Goal: Task Accomplishment & Management: Manage account settings

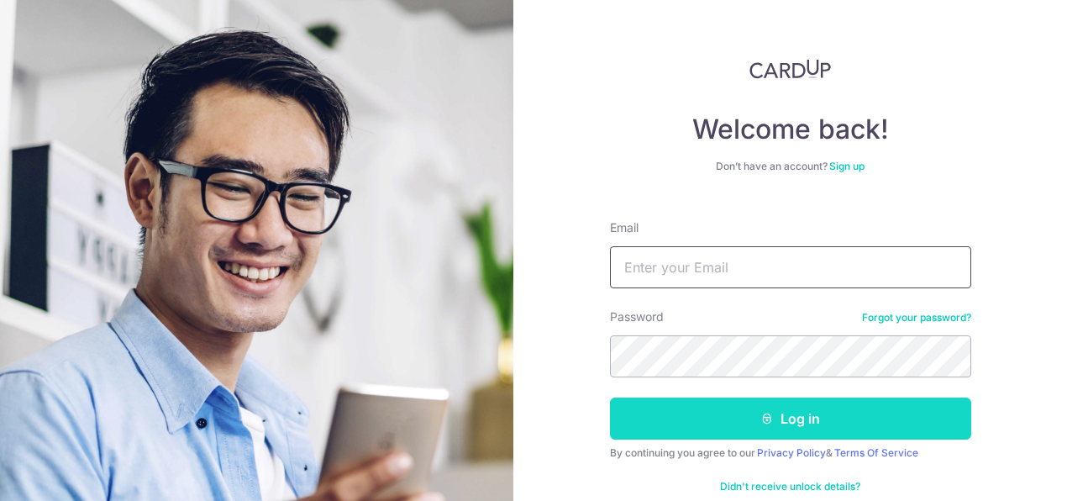
type input "[EMAIL_ADDRESS][DOMAIN_NAME]"
click at [806, 429] on button "Log in" at bounding box center [790, 418] width 361 height 42
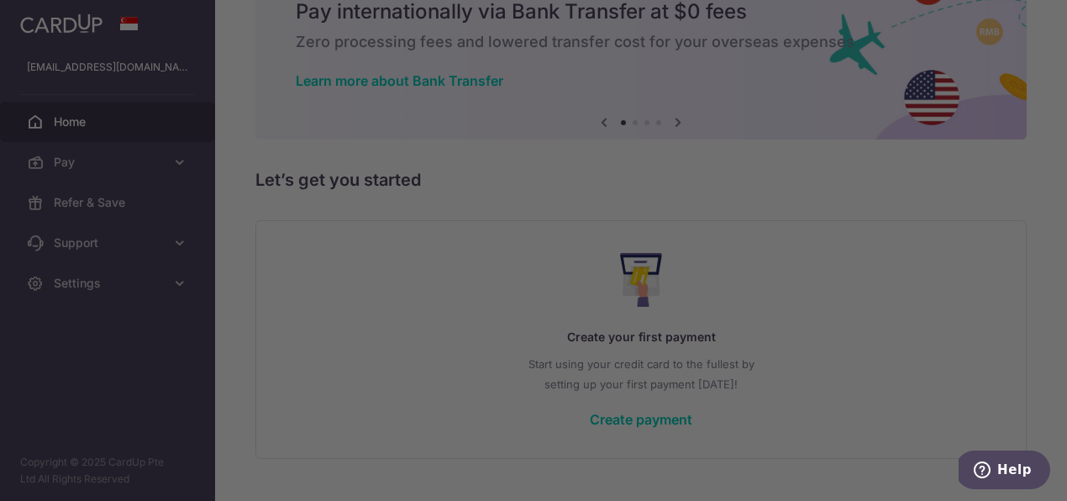
scroll to position [113, 0]
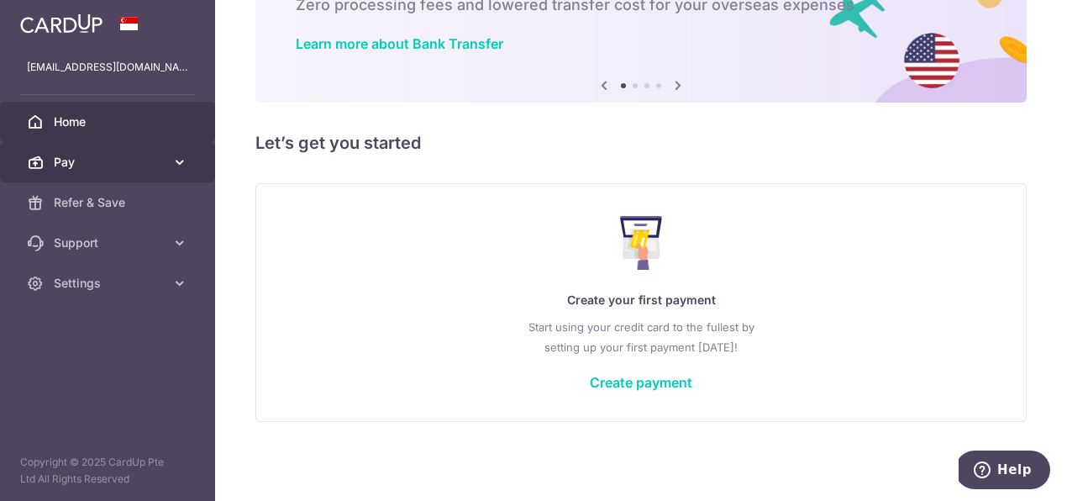
click at [66, 160] on span "Pay" at bounding box center [109, 162] width 111 height 17
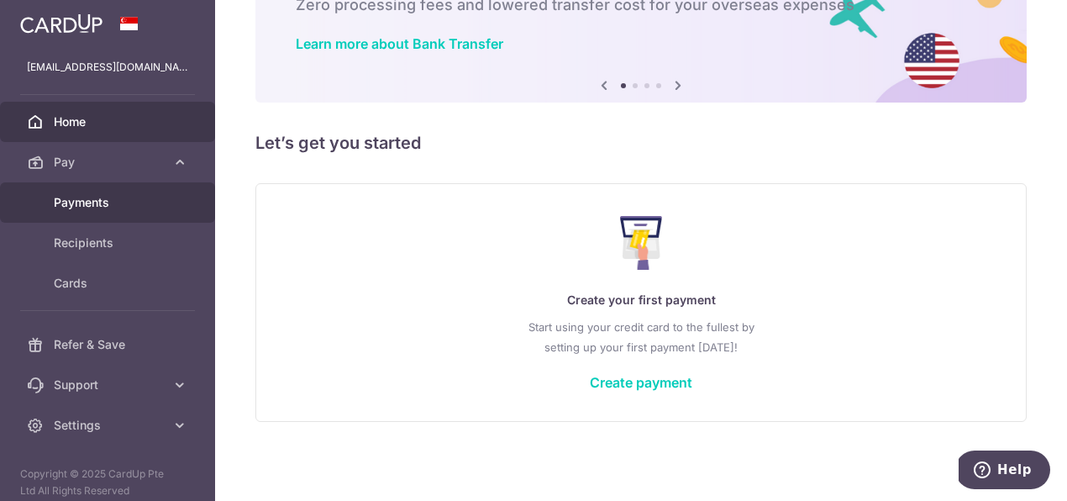
click at [100, 202] on span "Payments" at bounding box center [109, 202] width 111 height 17
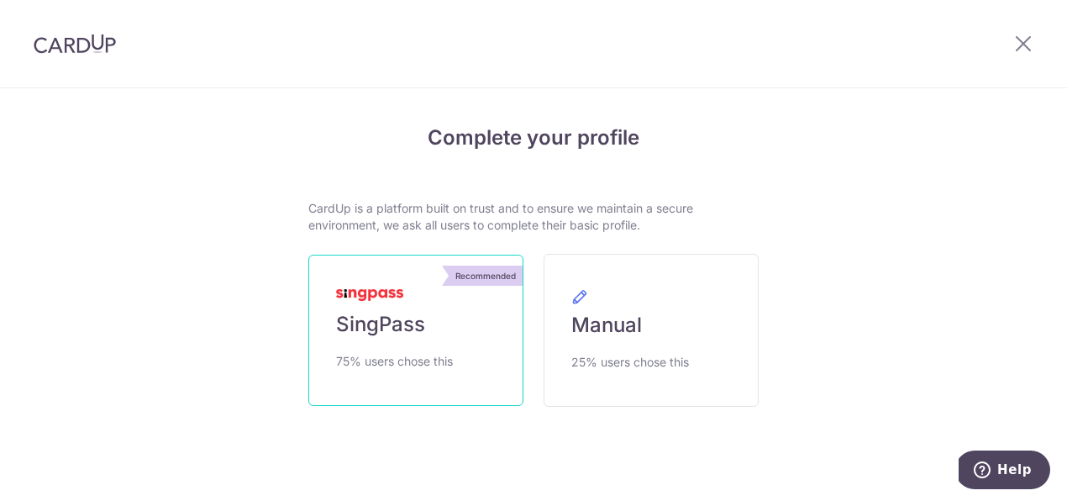
click at [422, 327] on span "SingPass" at bounding box center [380, 324] width 89 height 27
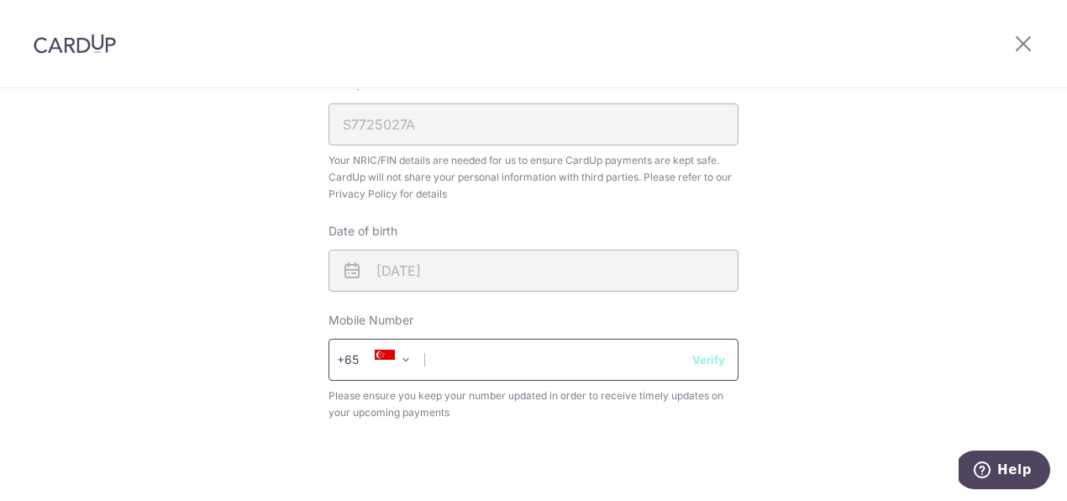
scroll to position [514, 0]
click at [497, 360] on input "text" at bounding box center [533, 361] width 410 height 42
click at [714, 359] on button "Verify" at bounding box center [708, 361] width 33 height 17
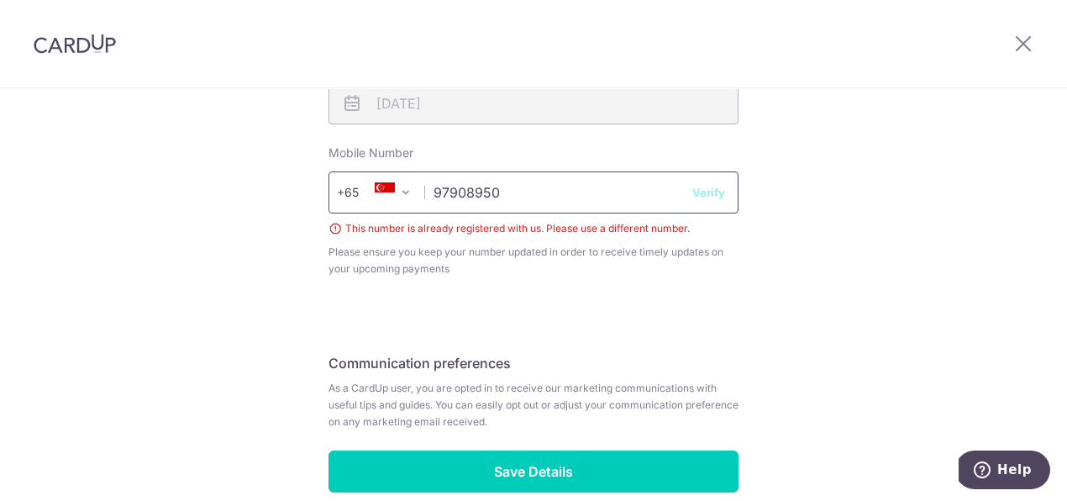
scroll to position [767, 0]
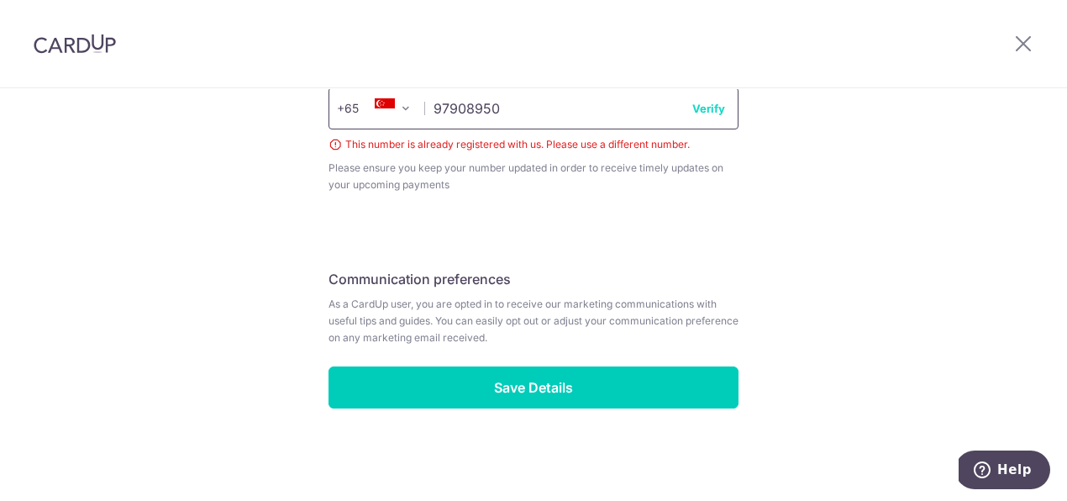
drag, startPoint x: 511, startPoint y: 106, endPoint x: 387, endPoint y: 107, distance: 123.5
click at [387, 107] on div "+376 +971 +93 +1268 +1264 +355 +374 +244 +0 +54 +1684 +43 +61 +297 +358 +994 +3…" at bounding box center [533, 108] width 410 height 42
type input "9790895"
click at [1027, 39] on icon at bounding box center [1023, 43] width 20 height 21
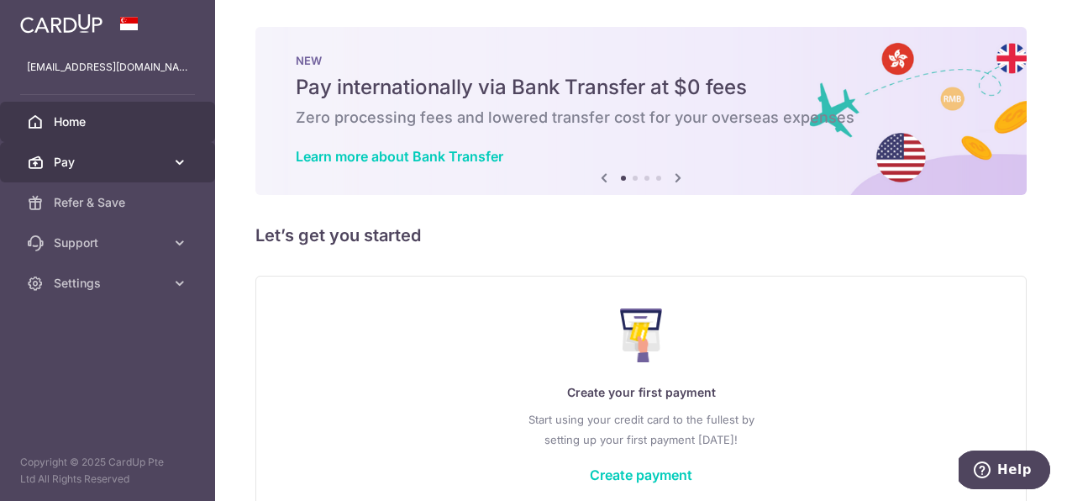
click at [142, 174] on link "Pay" at bounding box center [107, 162] width 215 height 40
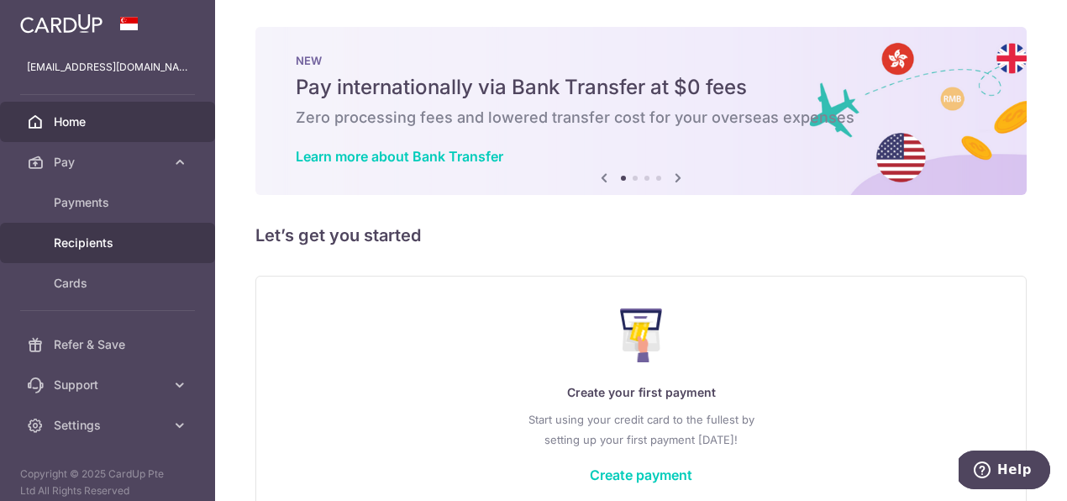
click at [102, 237] on span "Recipients" at bounding box center [109, 242] width 111 height 17
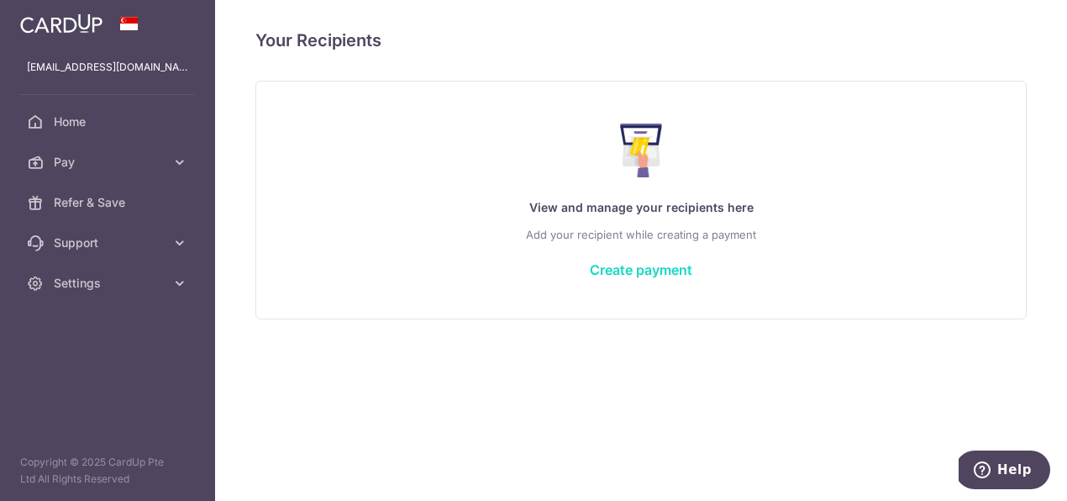
click at [647, 273] on link "Create payment" at bounding box center [641, 269] width 102 height 17
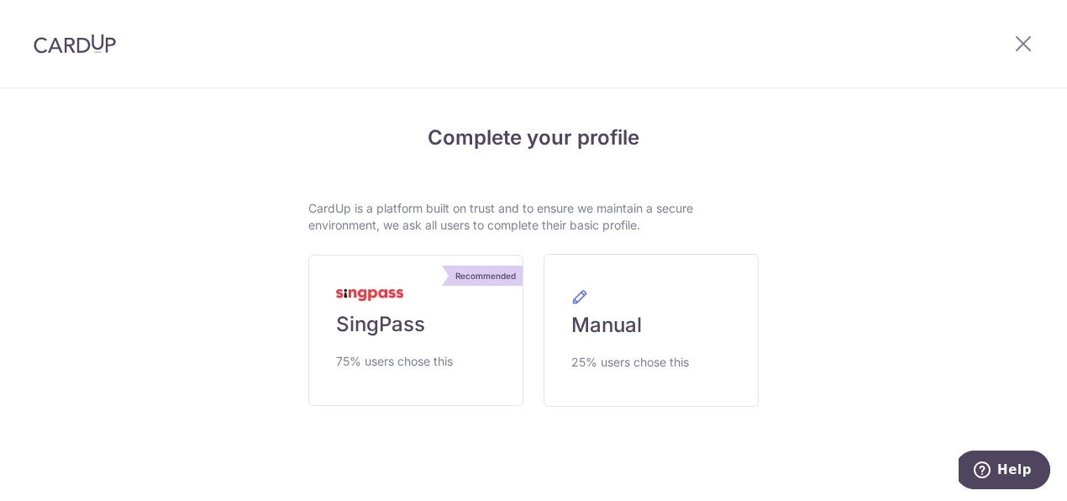
scroll to position [32, 0]
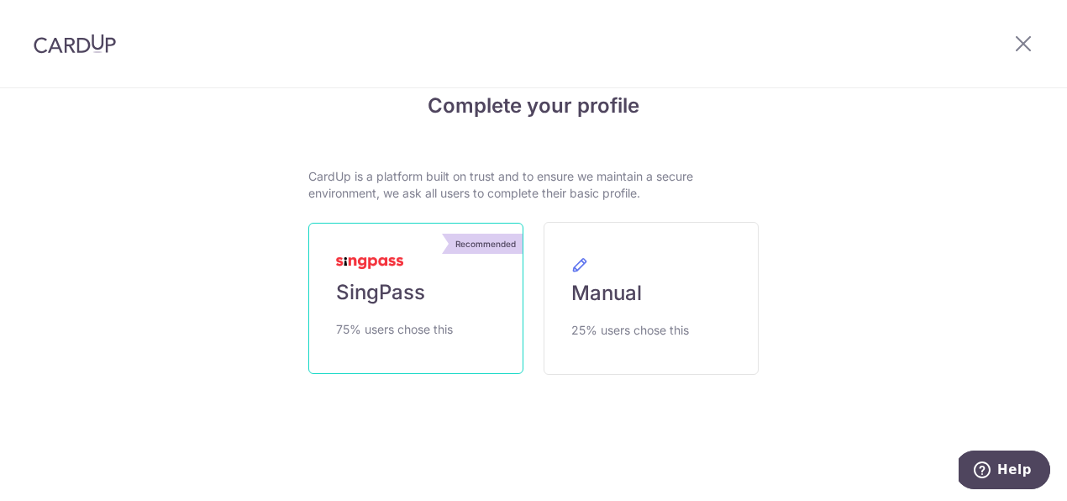
click at [374, 320] on span "75% users chose this" at bounding box center [394, 329] width 117 height 20
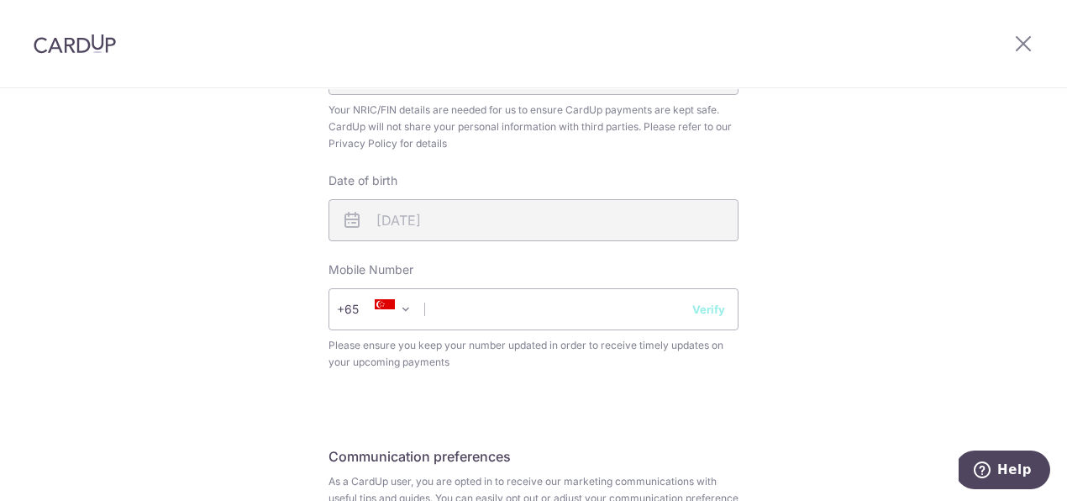
scroll to position [743, 0]
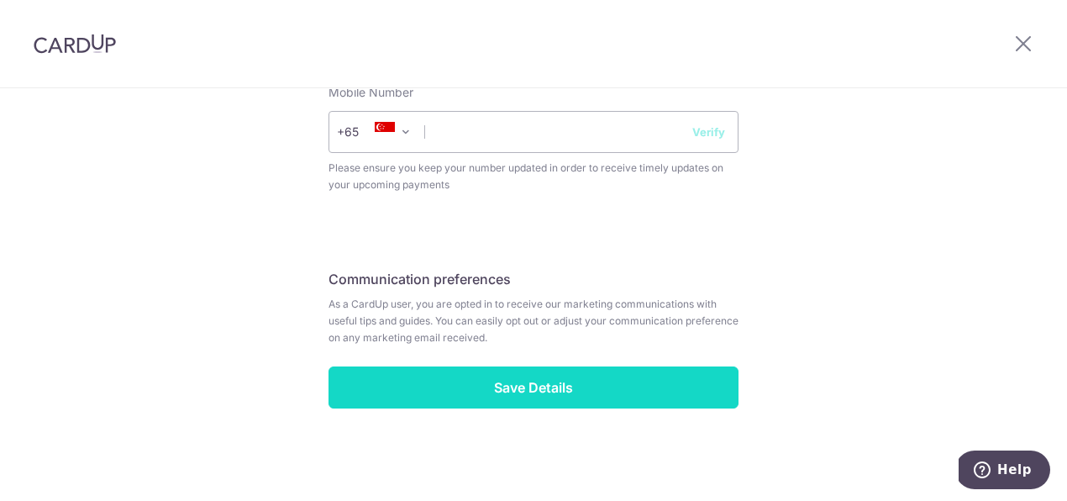
click at [578, 385] on input "Save Details" at bounding box center [533, 387] width 410 height 42
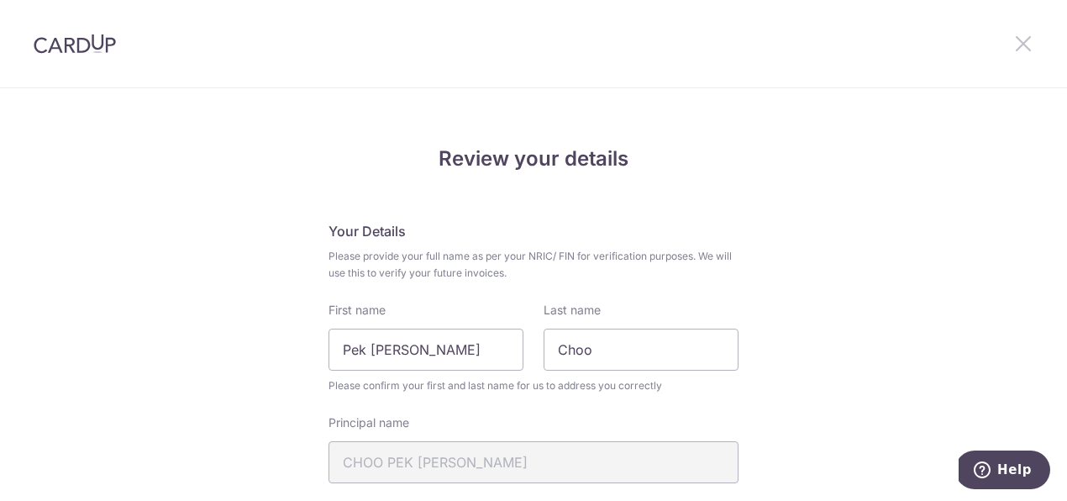
click at [1021, 45] on icon at bounding box center [1023, 43] width 20 height 21
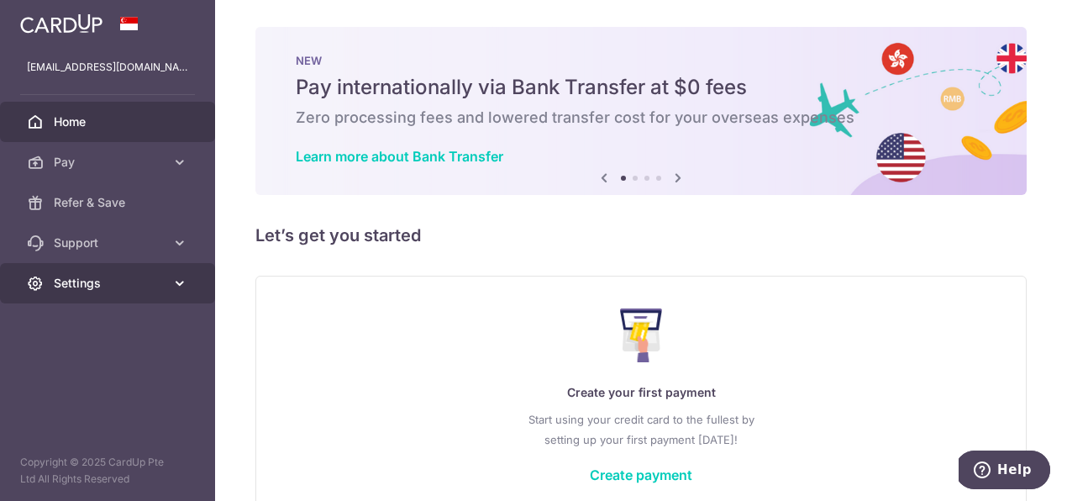
click at [184, 284] on icon at bounding box center [179, 283] width 17 height 17
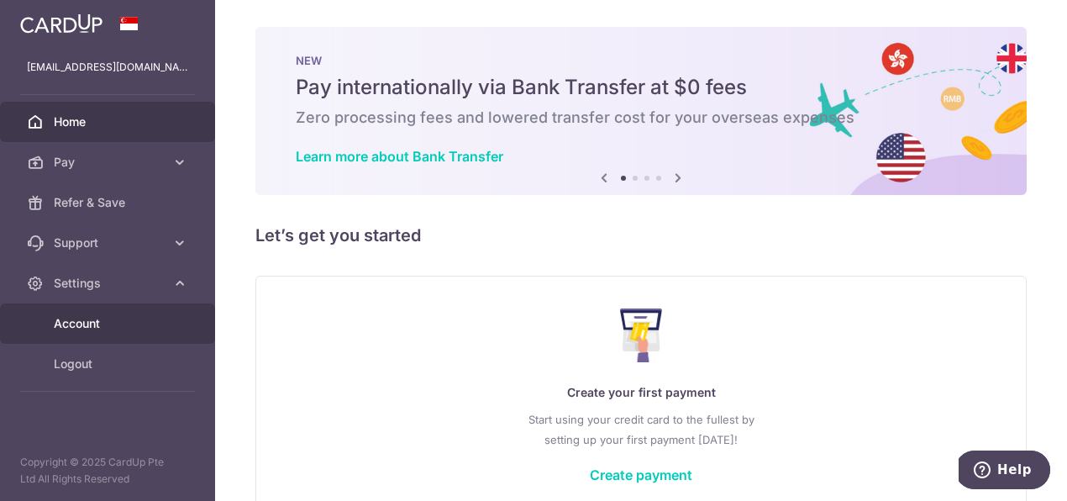
click at [131, 329] on span "Account" at bounding box center [109, 323] width 111 height 17
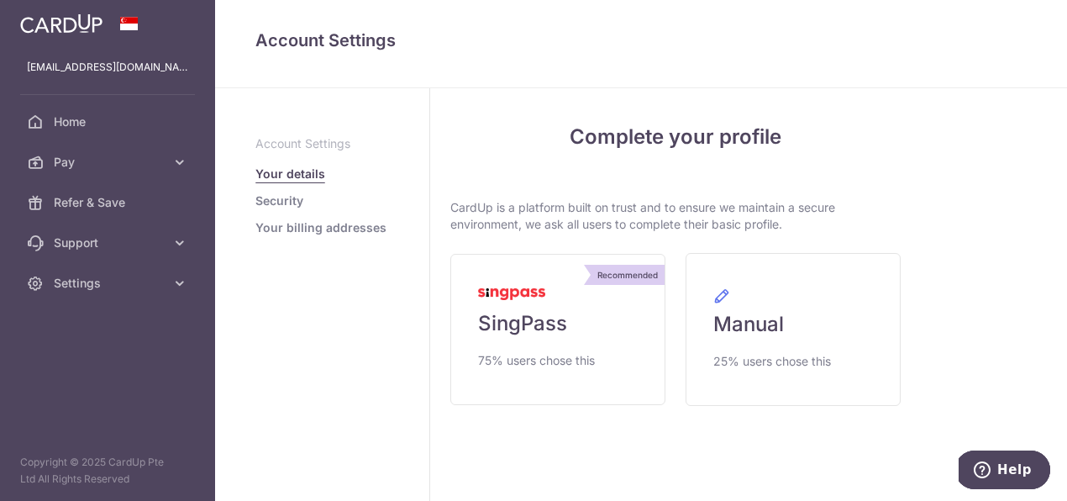
click at [286, 202] on link "Security" at bounding box center [279, 200] width 48 height 17
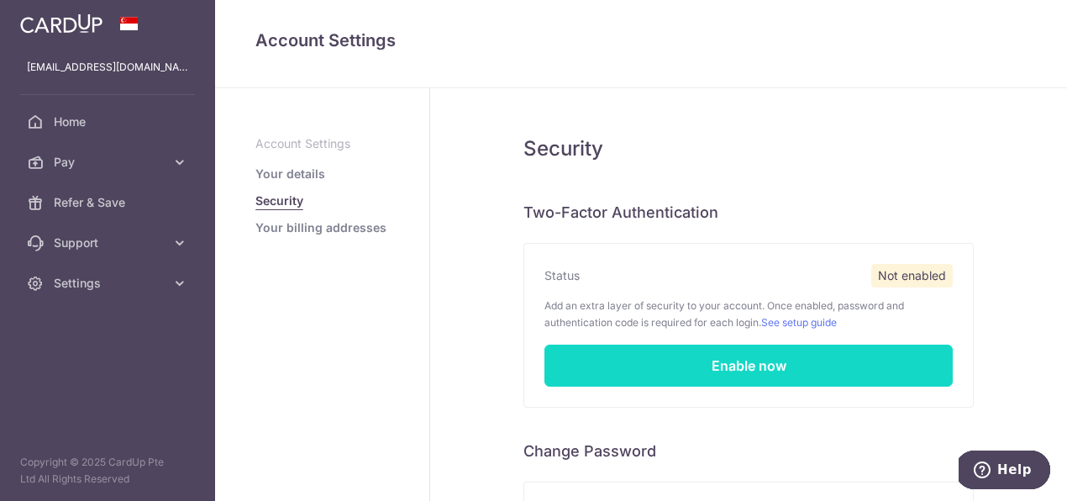
click at [770, 370] on link "Enable now" at bounding box center [748, 365] width 408 height 42
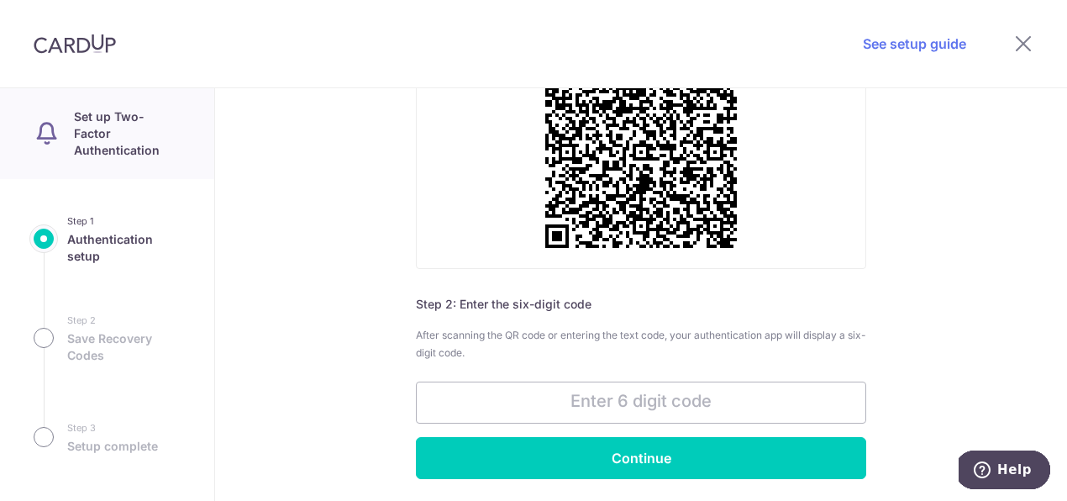
scroll to position [255, 0]
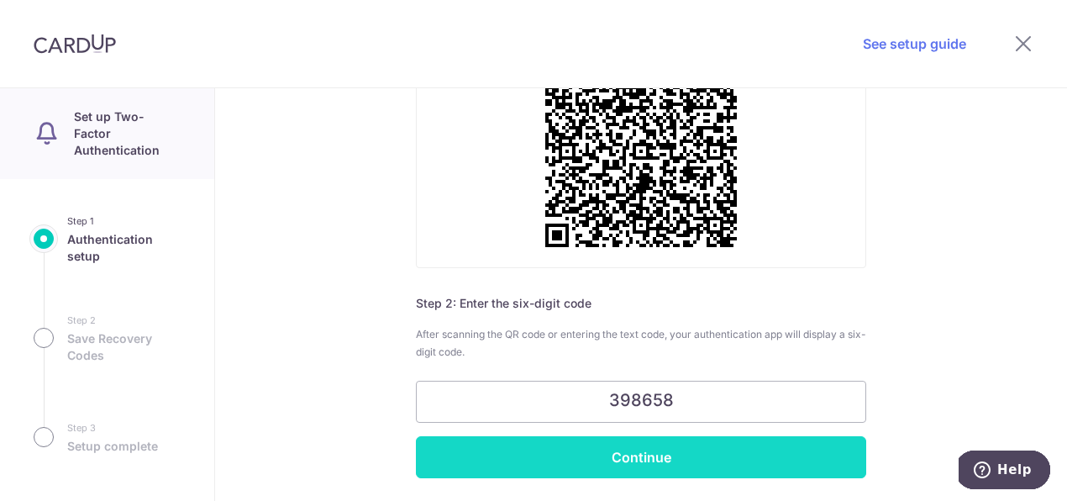
type input "398658"
click at [676, 458] on input "Continue" at bounding box center [641, 457] width 450 height 42
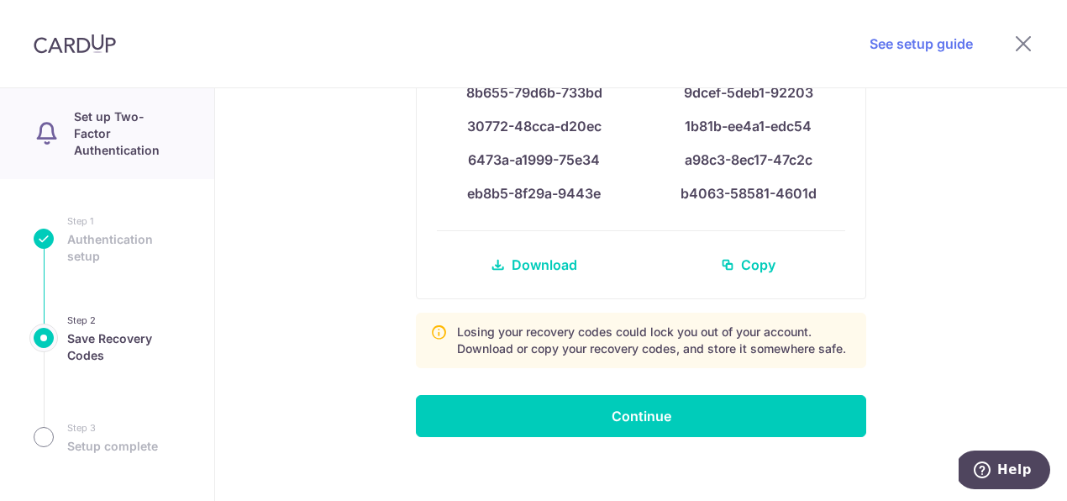
scroll to position [137, 0]
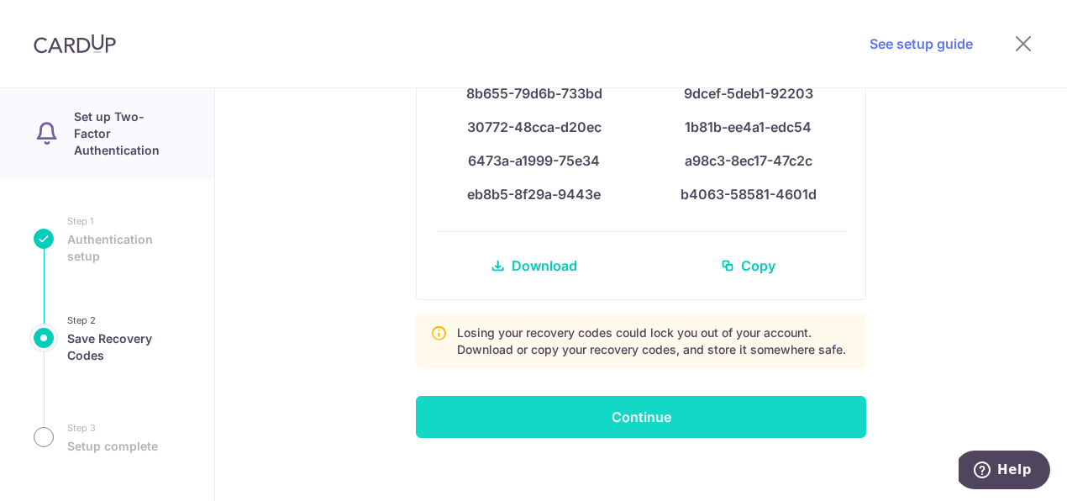
click at [664, 420] on input "Continue" at bounding box center [641, 417] width 450 height 42
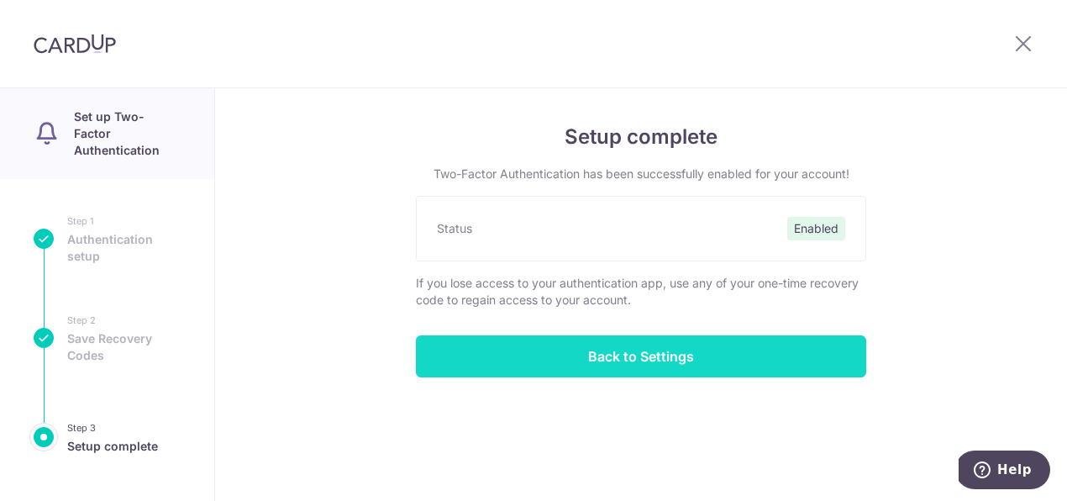
click at [669, 344] on input "Back to Settings" at bounding box center [641, 356] width 450 height 42
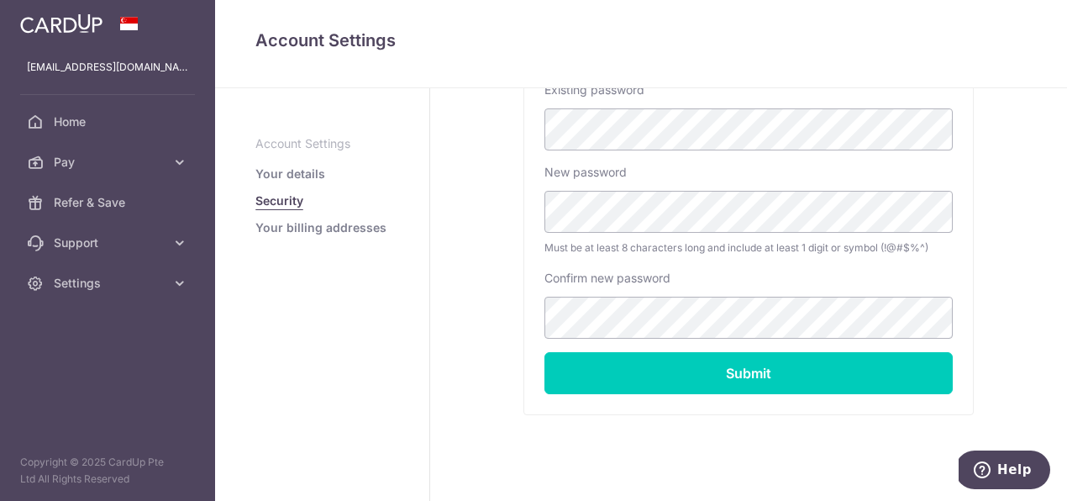
scroll to position [492, 0]
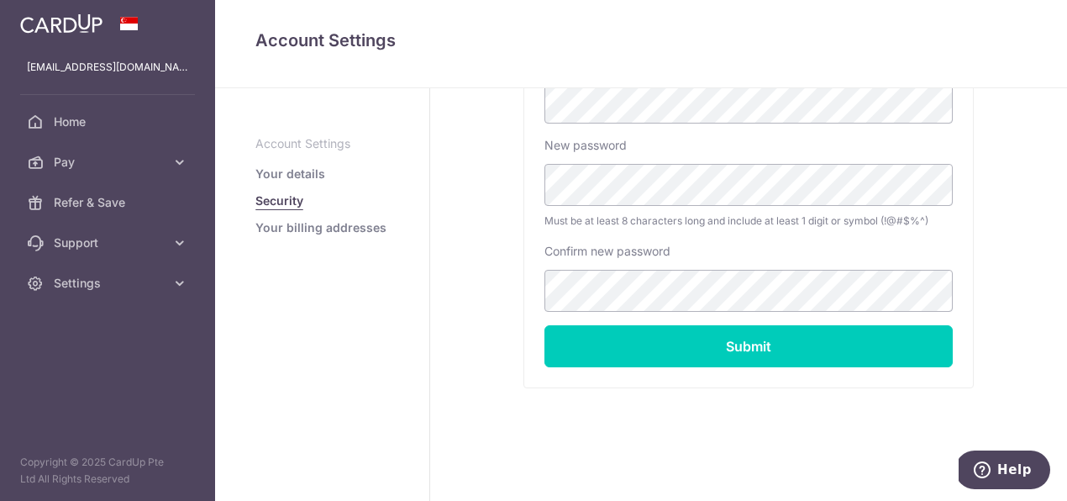
click at [357, 230] on link "Your billing addresses" at bounding box center [320, 227] width 131 height 17
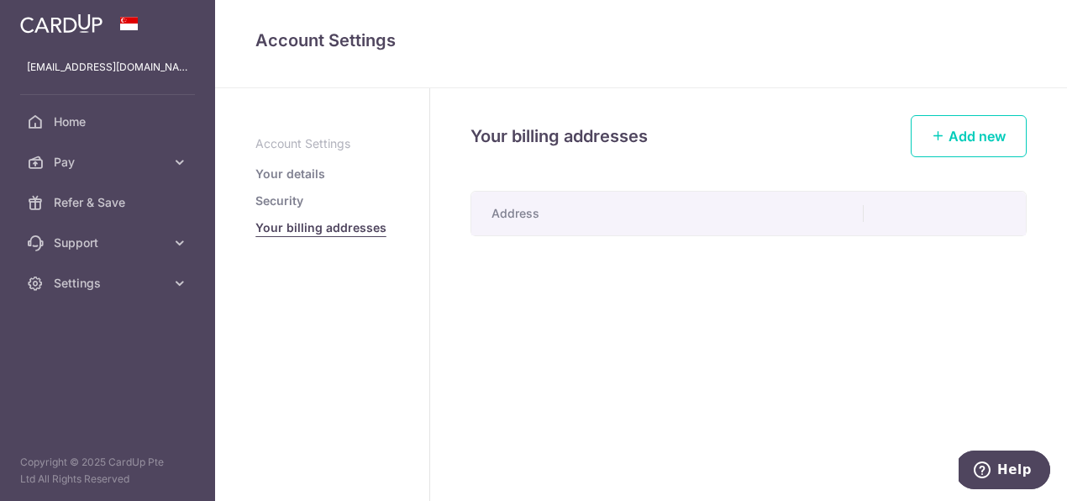
click at [598, 221] on th "Address" at bounding box center [667, 214] width 392 height 44
click at [963, 142] on span "Add new" at bounding box center [976, 136] width 57 height 17
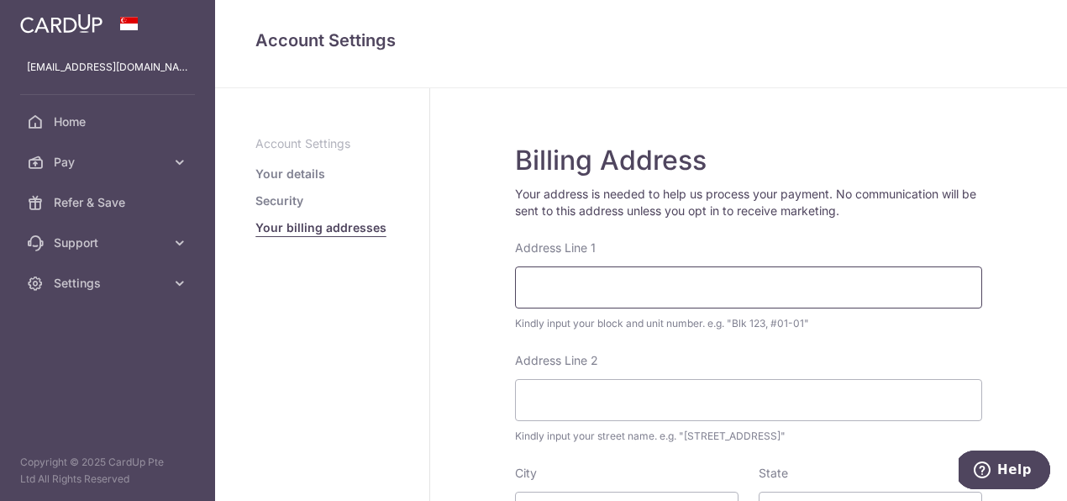
click at [750, 292] on input "Address Line 1" at bounding box center [748, 287] width 467 height 42
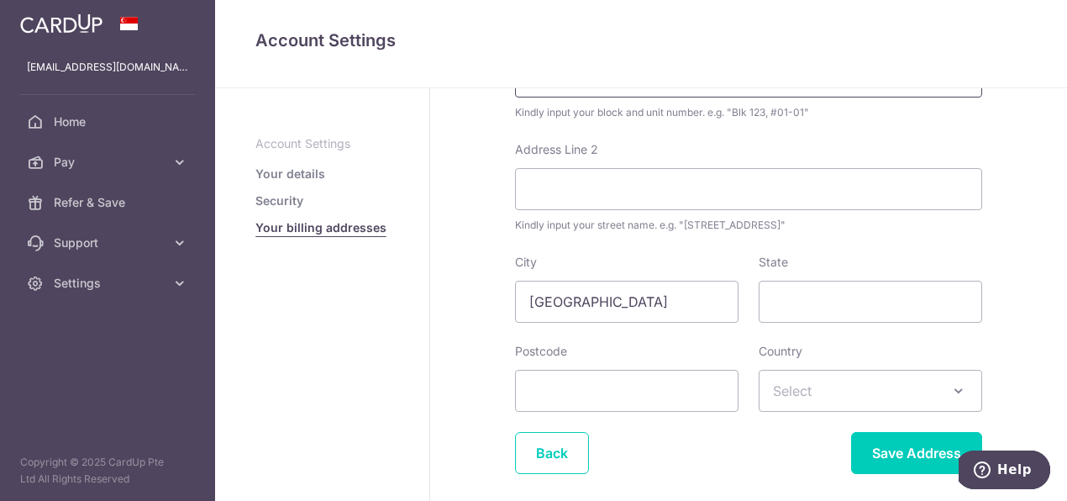
scroll to position [218, 0]
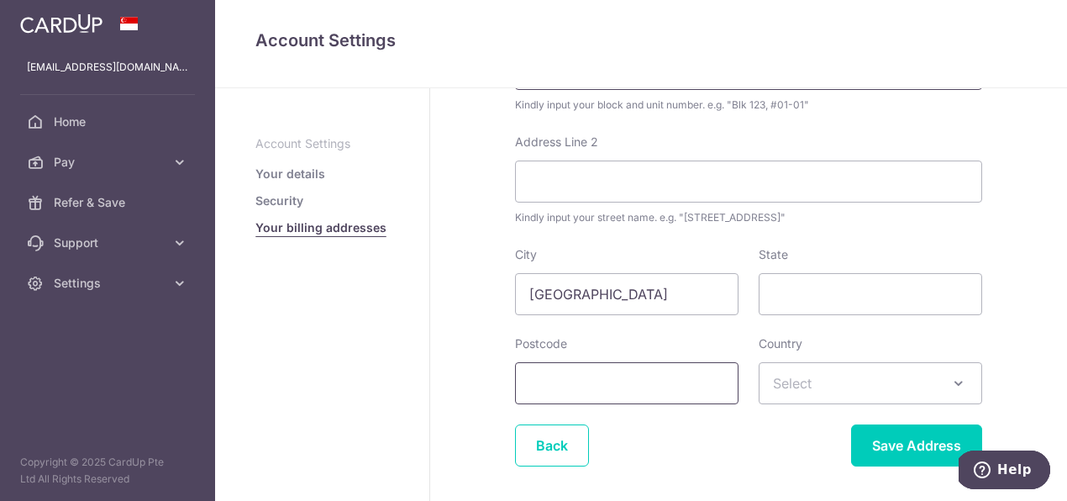
type input "[STREET_ADDRESS]"
click at [688, 391] on input "Postcode" at bounding box center [626, 383] width 223 height 42
type input "436925"
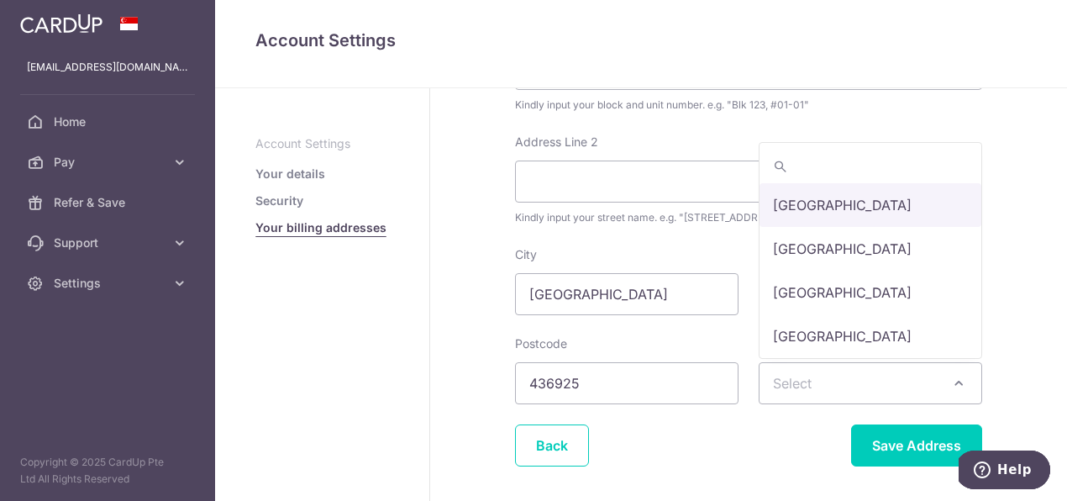
click at [964, 391] on span at bounding box center [958, 383] width 20 height 20
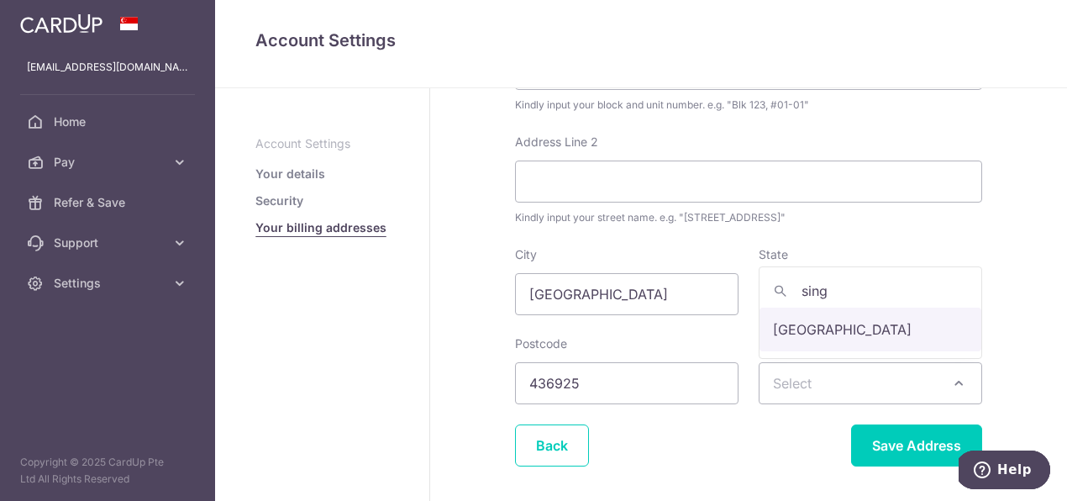
type input "sing"
select select "199"
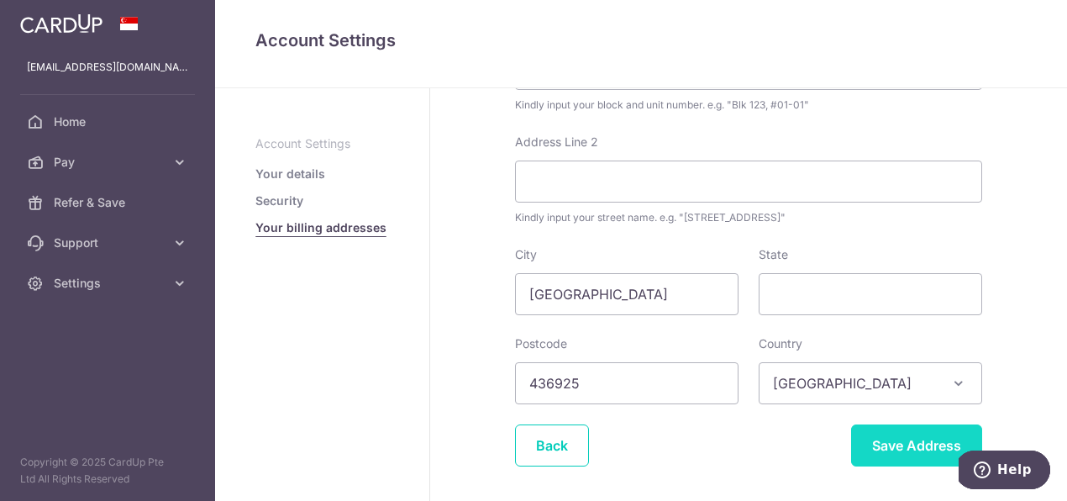
click at [912, 459] on input "Save Address" at bounding box center [916, 445] width 131 height 42
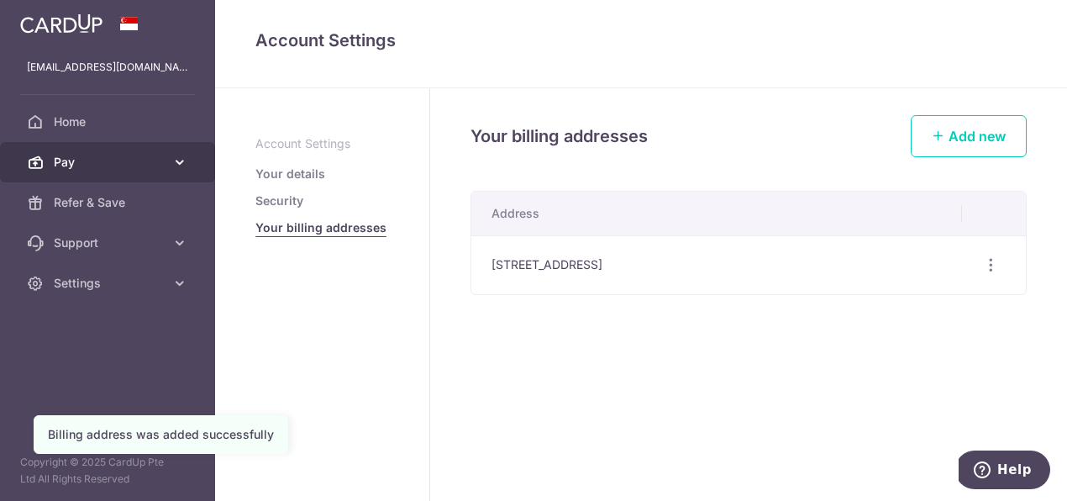
click at [168, 159] on link "Pay" at bounding box center [107, 162] width 215 height 40
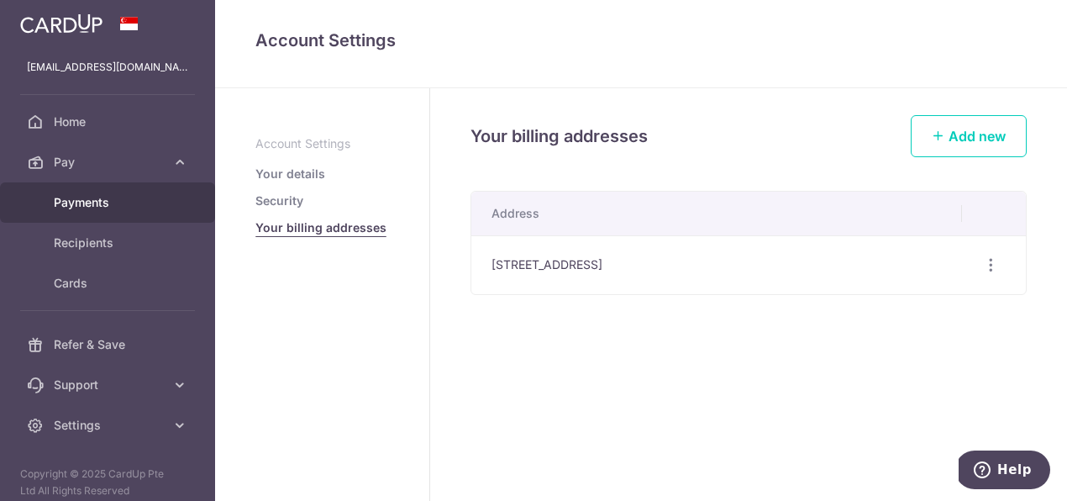
click at [97, 204] on span "Payments" at bounding box center [109, 202] width 111 height 17
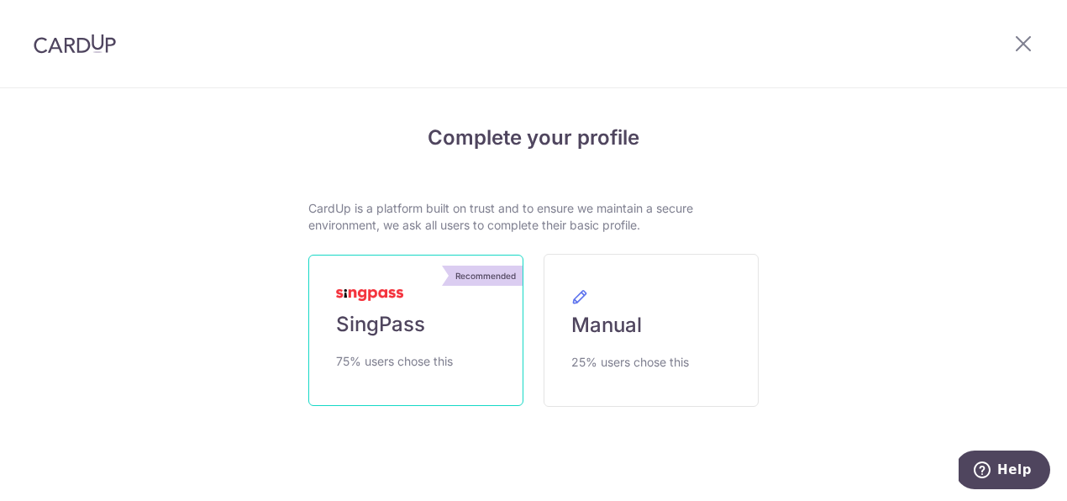
click at [426, 330] on link "Recommended SingPass 75% users chose this" at bounding box center [415, 330] width 215 height 151
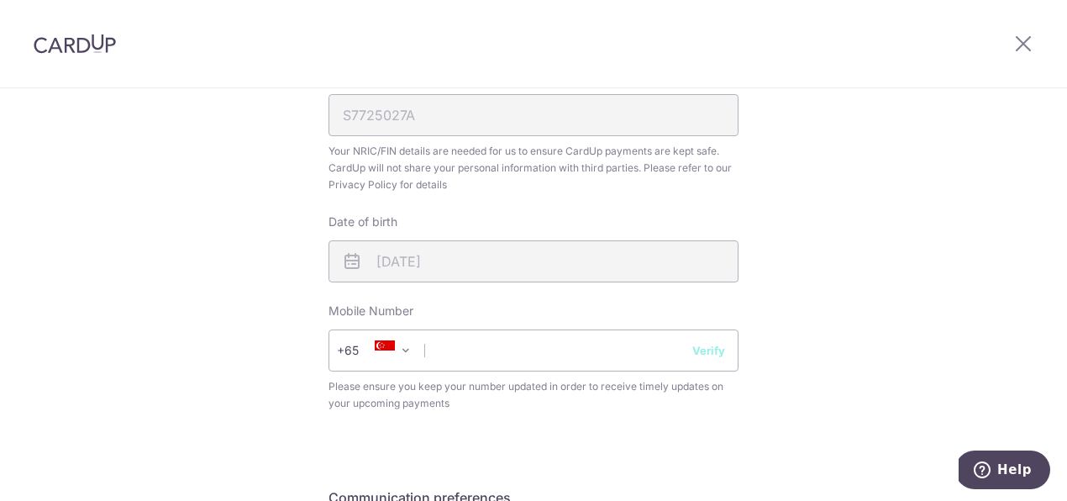
scroll to position [526, 0]
click at [499, 355] on input "text" at bounding box center [533, 349] width 410 height 42
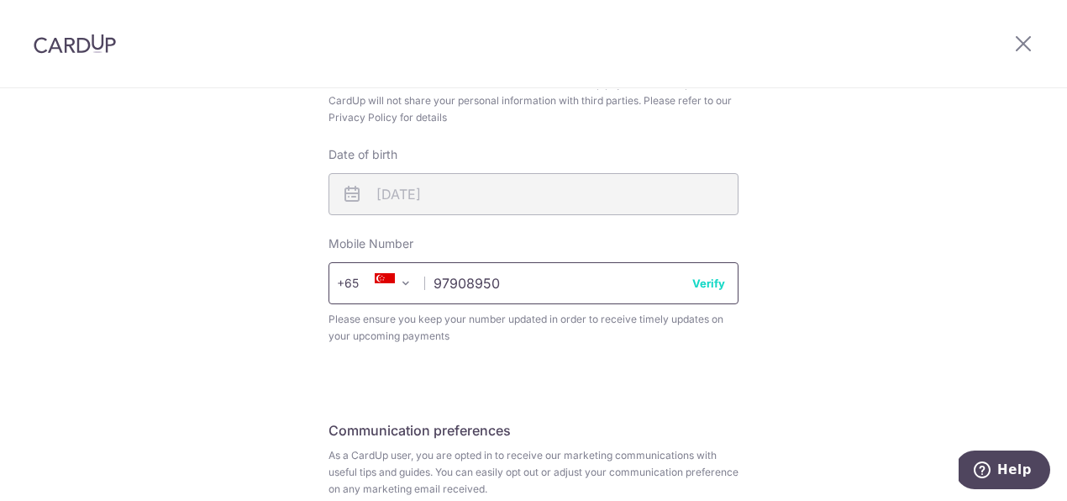
scroll to position [594, 0]
type input "97908950"
click at [694, 287] on button "Verify" at bounding box center [708, 281] width 33 height 17
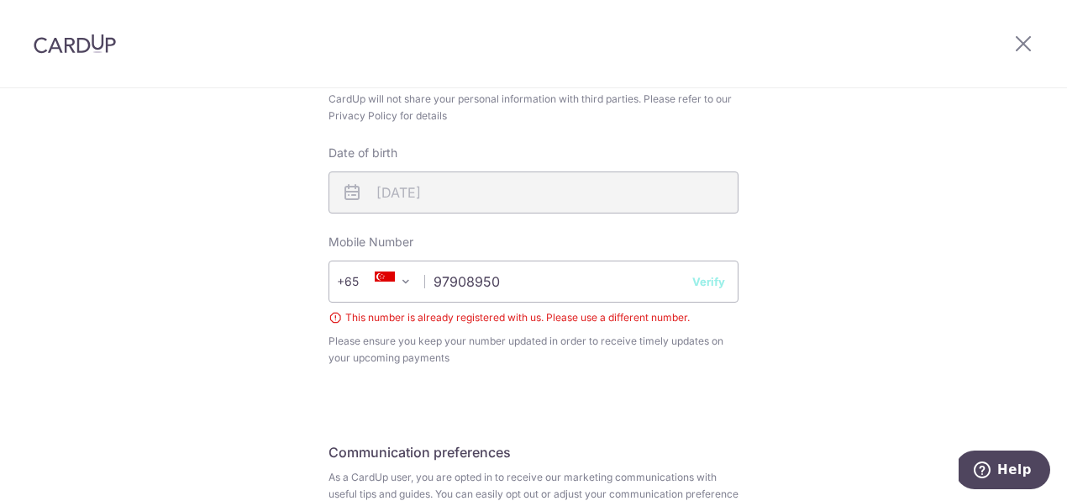
click at [332, 318] on span "This number is already registered with us. Please use a different number." at bounding box center [533, 317] width 410 height 17
click at [354, 317] on span "This number is already registered with us. Please use a different number." at bounding box center [533, 317] width 410 height 17
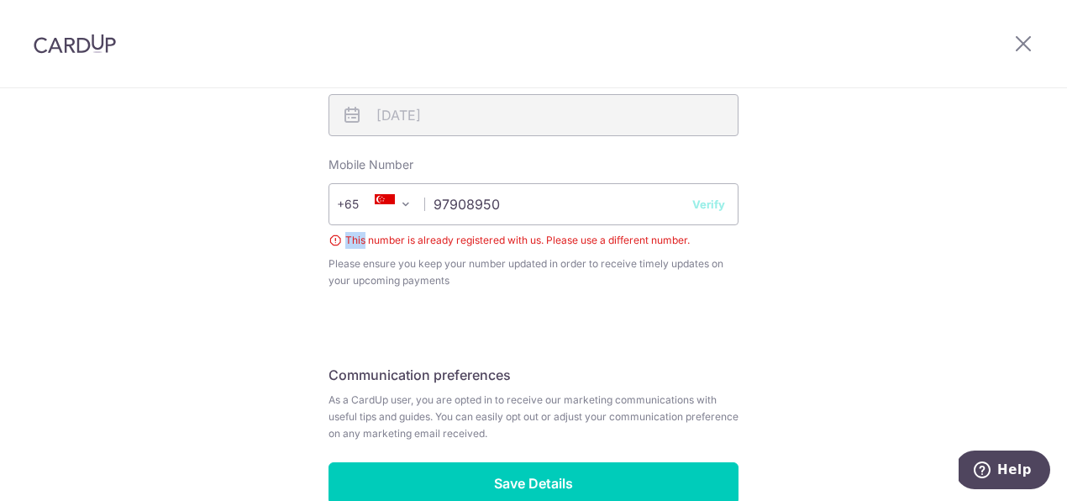
scroll to position [767, 0]
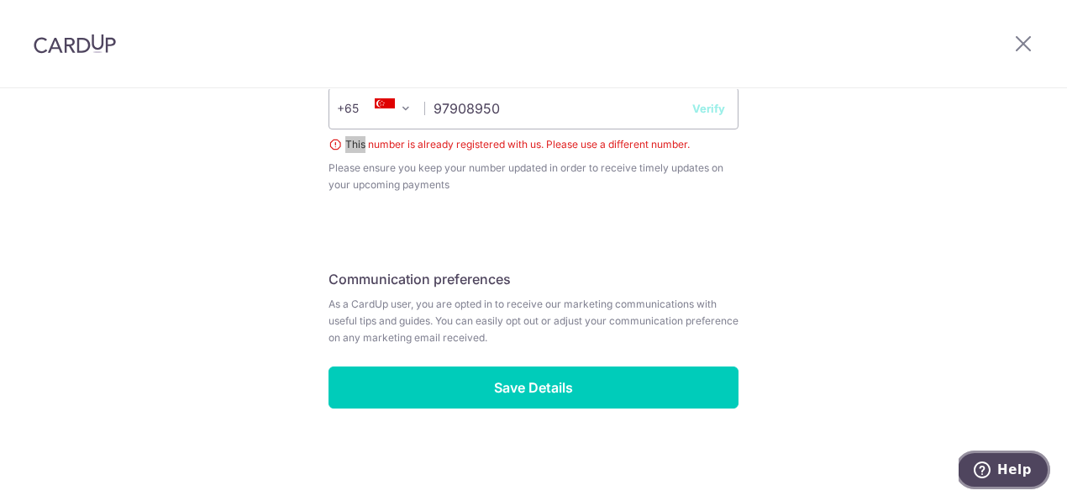
click at [1018, 479] on button "Help" at bounding box center [1002, 469] width 95 height 39
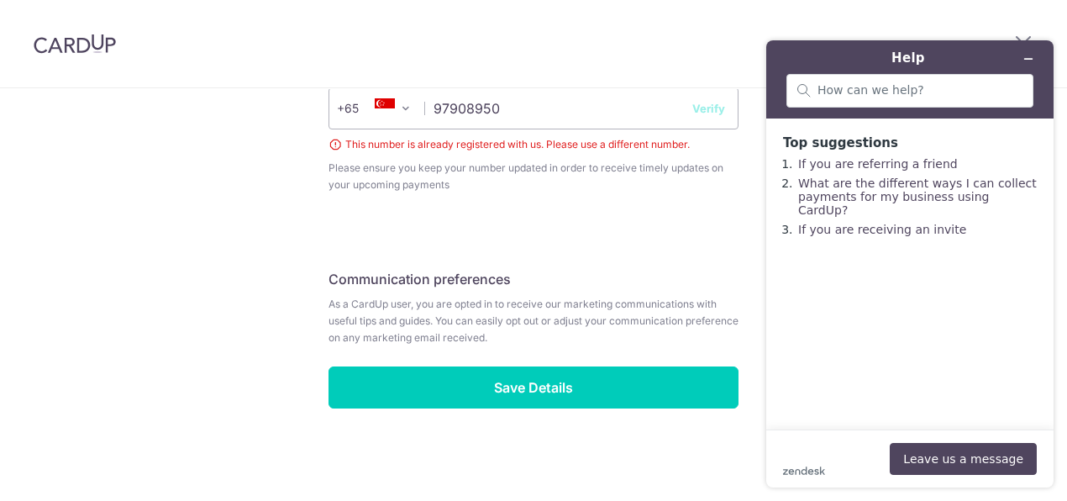
click at [510, 144] on span "This number is already registered with us. Please use a different number." at bounding box center [533, 144] width 410 height 17
drag, startPoint x: 692, startPoint y: 145, endPoint x: 369, endPoint y: 142, distance: 323.4
click at [344, 142] on span "This number is already registered with us. Please use a different number." at bounding box center [533, 144] width 410 height 17
copy span "This number is already registered with us. Please use a different number."
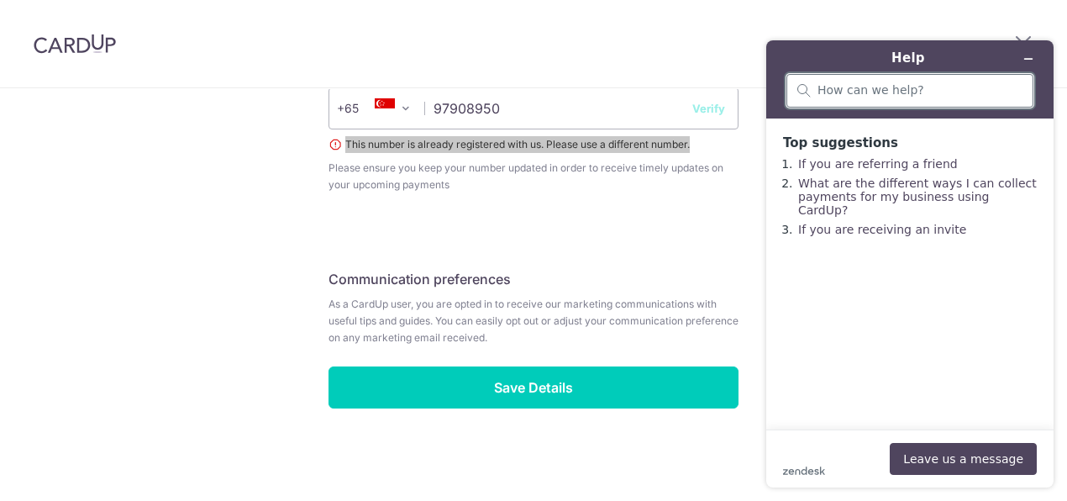
click at [930, 89] on input "search" at bounding box center [919, 90] width 205 height 15
click at [944, 458] on button "Leave us a message" at bounding box center [963, 459] width 147 height 32
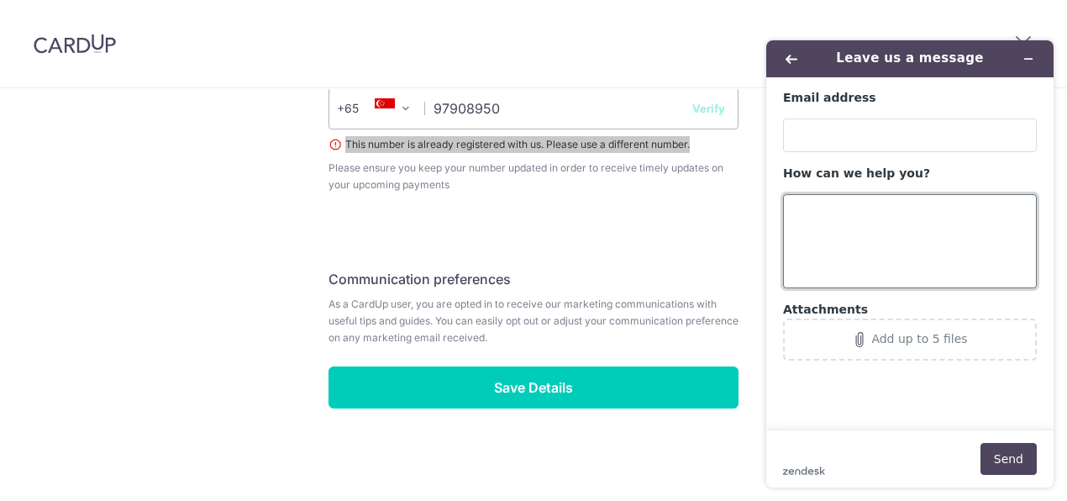
click at [845, 221] on textarea "How can we help you?" at bounding box center [910, 241] width 254 height 94
paste textarea "This number is already registered with us. Please use a different number."
type textarea "This number is already registered with us. Please use a different number."
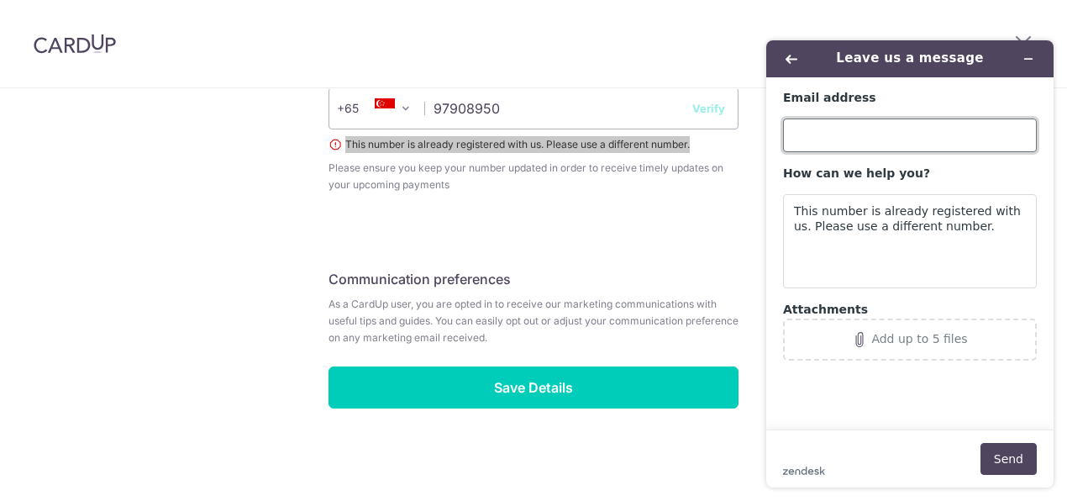
click at [895, 141] on input "Email address" at bounding box center [910, 135] width 254 height 34
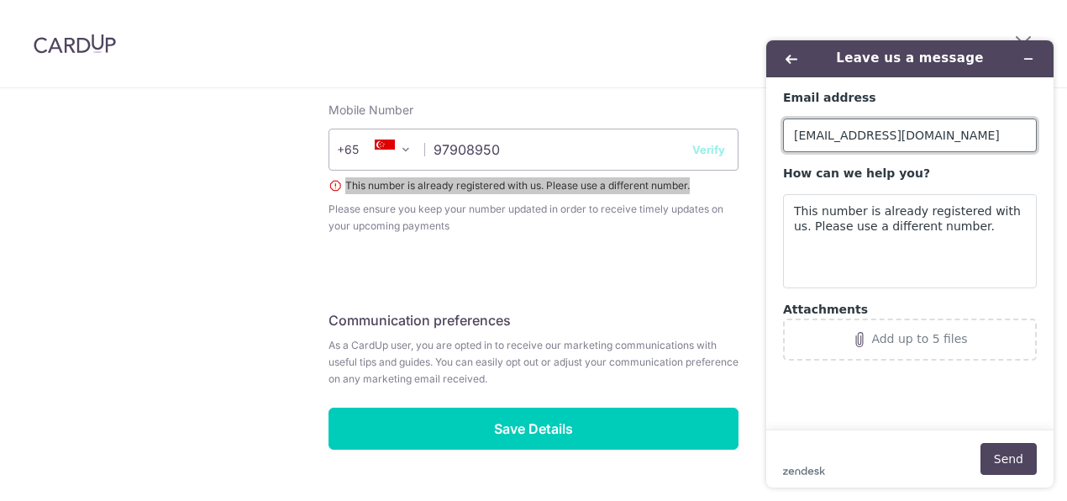
scroll to position [733, 0]
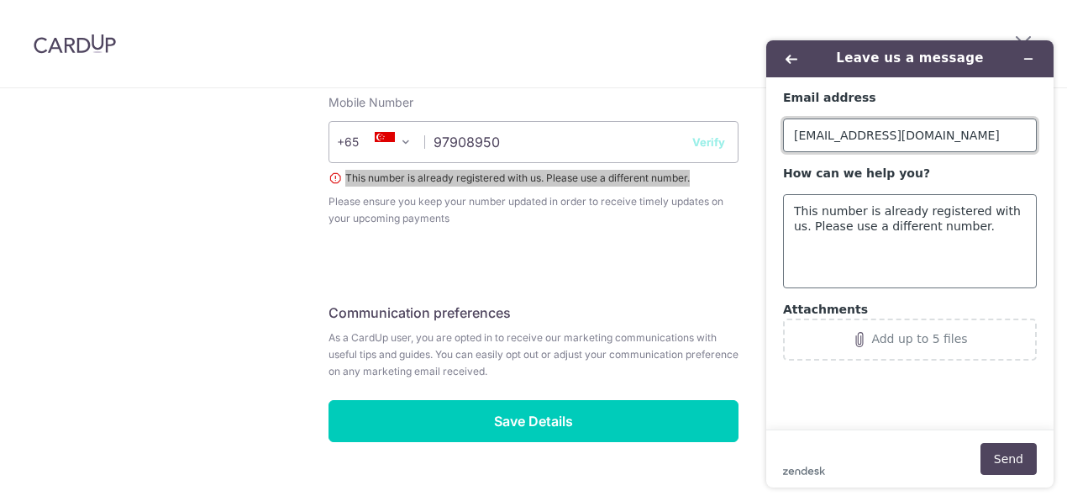
type input "[EMAIL_ADDRESS][DOMAIN_NAME]"
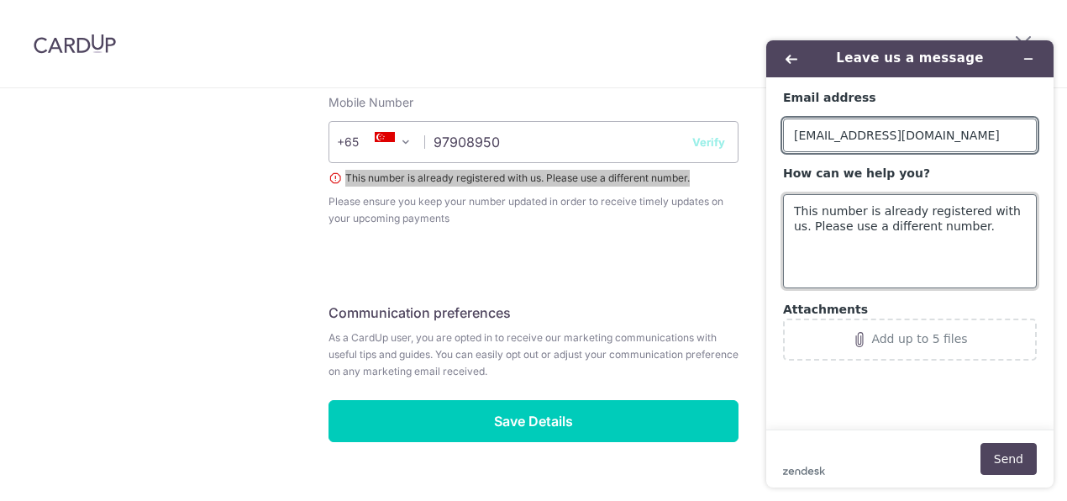
drag, startPoint x: 980, startPoint y: 230, endPoint x: 1012, endPoint y: 236, distance: 32.5
click at [981, 231] on textarea "This number is already registered with us. Please use a different number." at bounding box center [910, 241] width 254 height 94
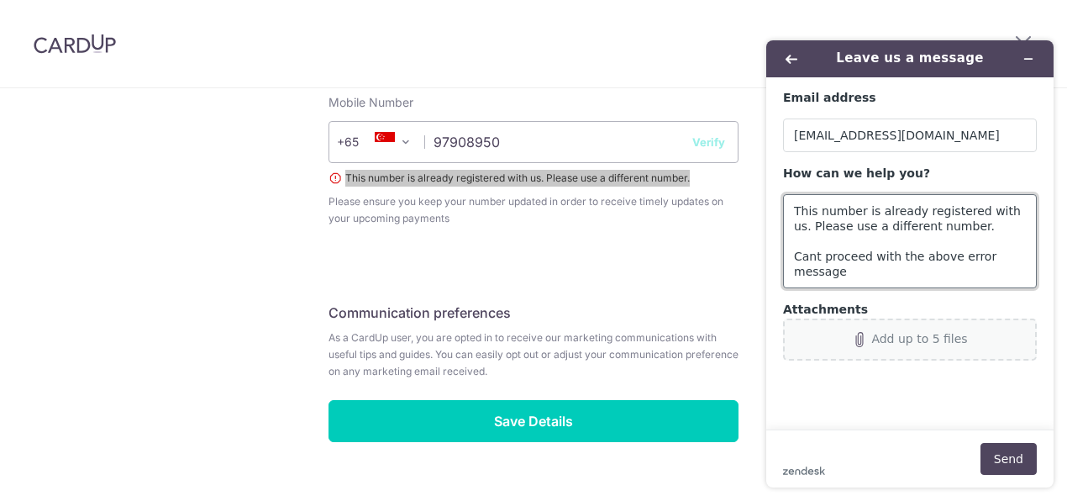
type textarea "This number is already registered with us. Please use a different number. Cant …"
click at [924, 339] on div "Add up to 5 files" at bounding box center [919, 338] width 96 height 13
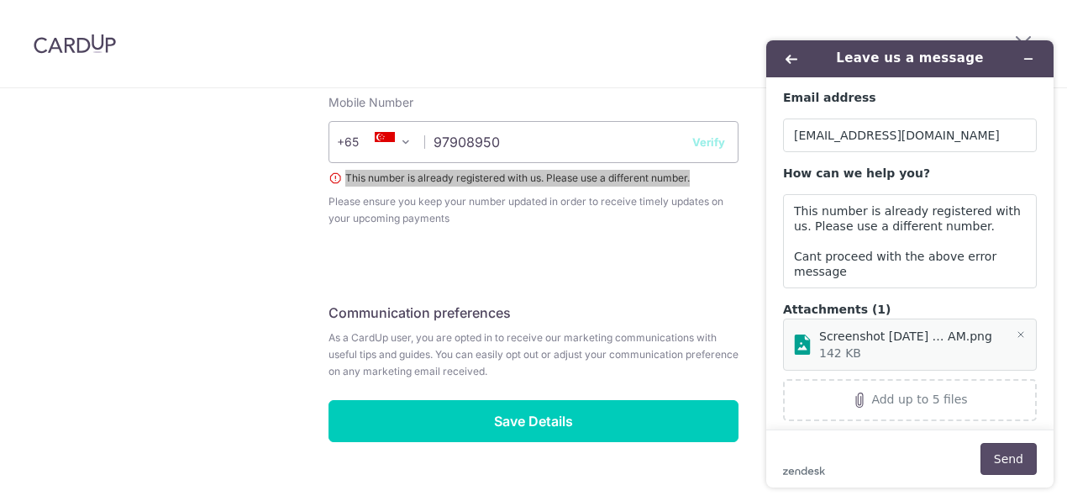
click at [1020, 463] on button "Send" at bounding box center [1008, 459] width 56 height 32
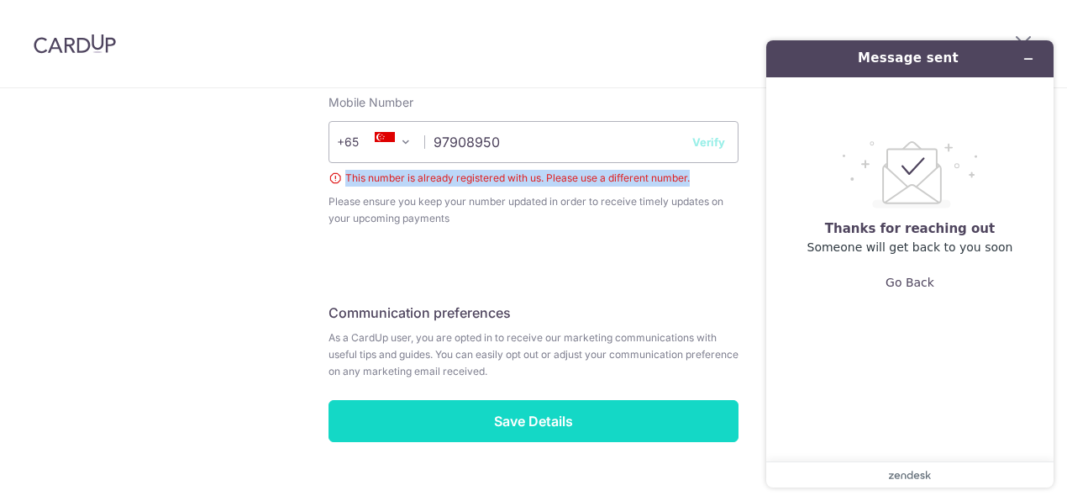
click at [535, 421] on input "Save Details" at bounding box center [533, 421] width 410 height 42
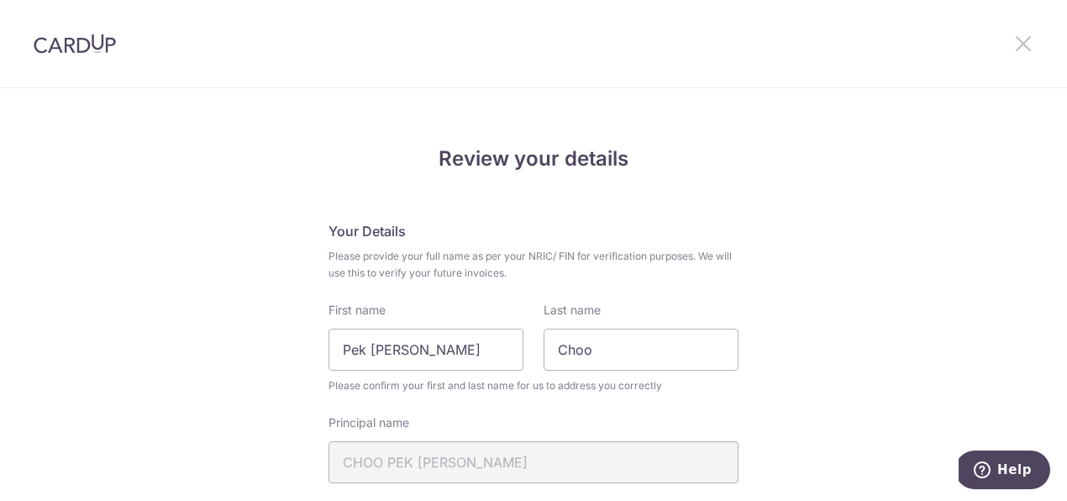
click at [1021, 46] on icon at bounding box center [1023, 43] width 20 height 21
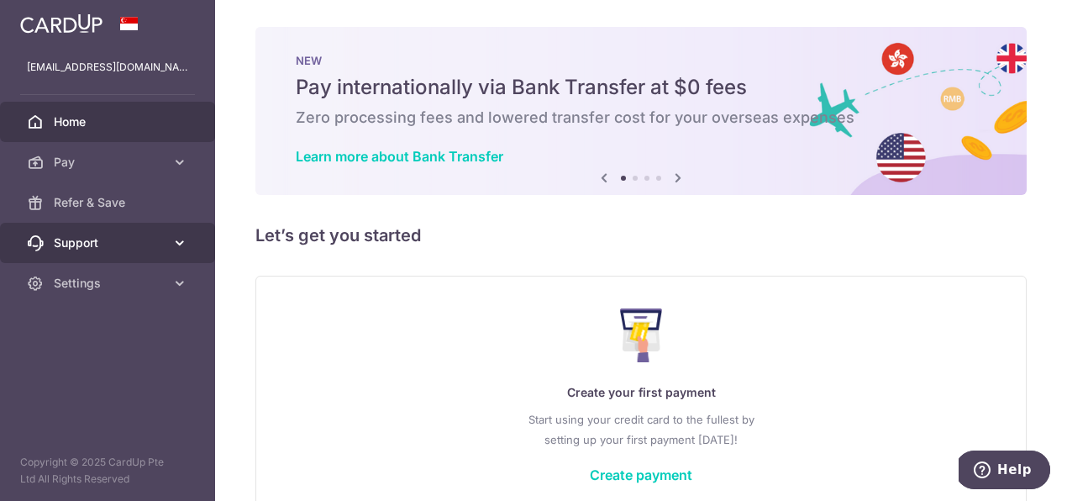
click at [176, 245] on icon at bounding box center [179, 242] width 17 height 17
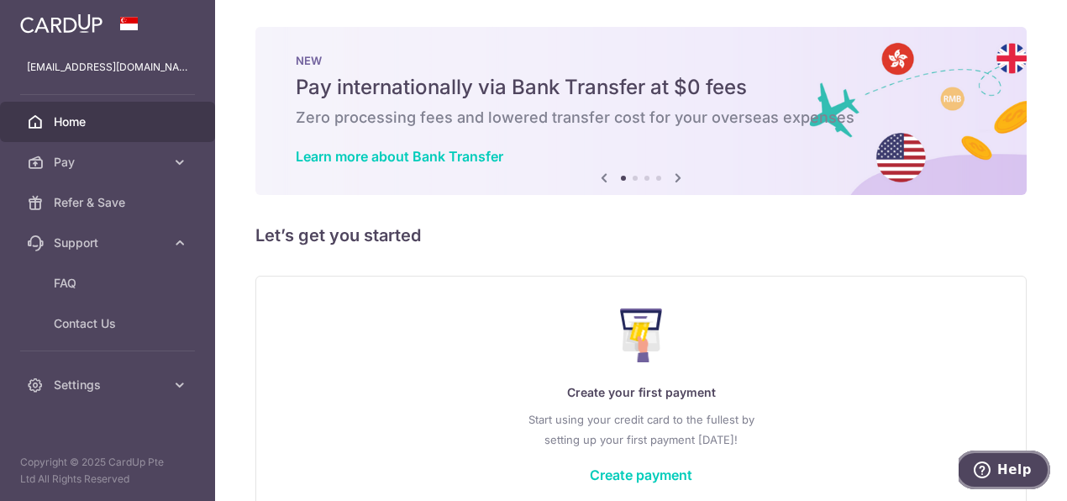
click at [995, 472] on span "Help" at bounding box center [986, 469] width 24 height 17
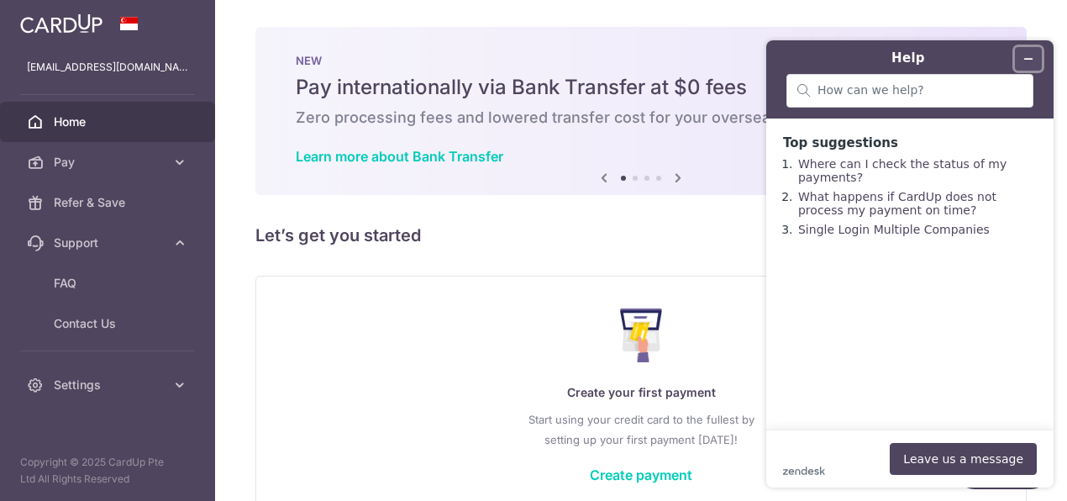
click at [1030, 61] on icon "Minimize widget" at bounding box center [1028, 59] width 12 height 12
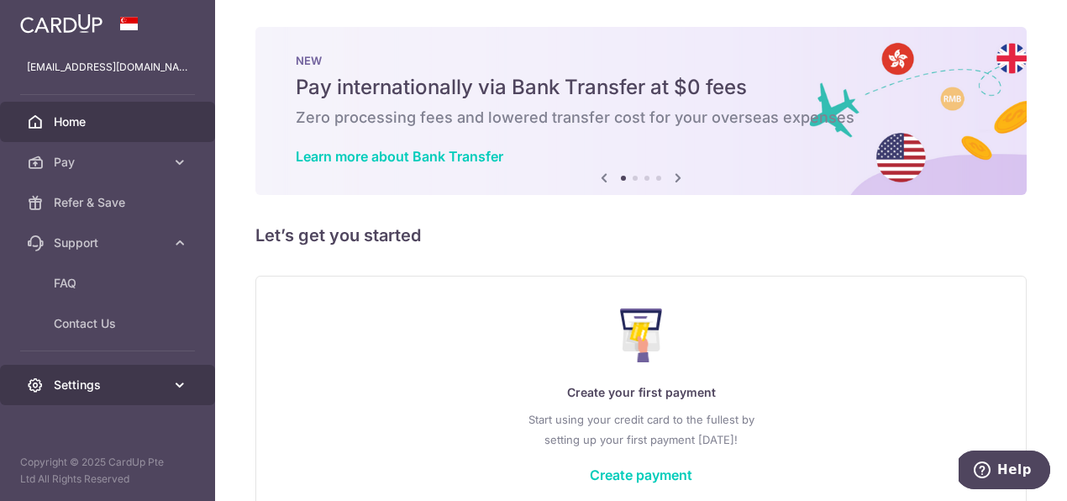
click at [181, 383] on icon at bounding box center [179, 384] width 17 height 17
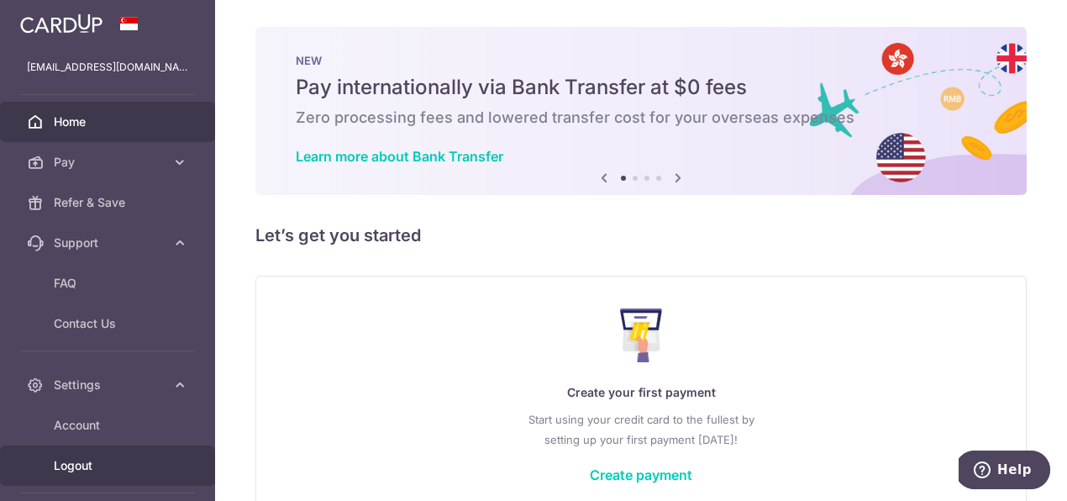
click at [73, 467] on span "Logout" at bounding box center [109, 465] width 111 height 17
